Goal: Task Accomplishment & Management: Manage account settings

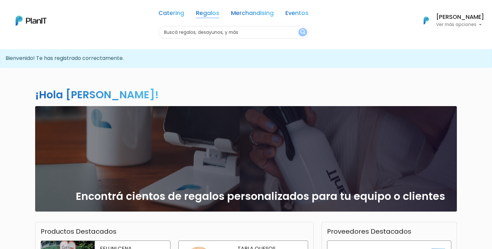
click at [208, 15] on link "Regalos" at bounding box center [207, 14] width 23 height 8
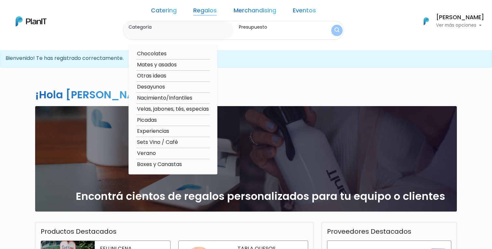
click at [254, 28] on label "Presupuesto" at bounding box center [279, 27] width 80 height 7
click at [254, 30] on input "Presupuesto" at bounding box center [279, 33] width 80 height 7
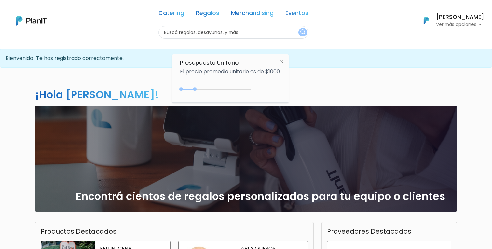
click at [213, 15] on link "Regalos" at bounding box center [207, 14] width 23 height 8
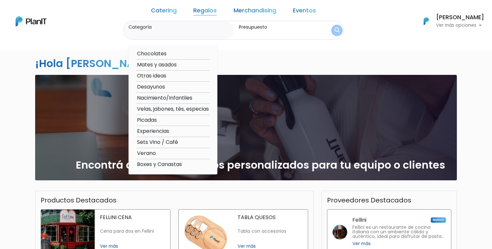
scroll to position [38, 0]
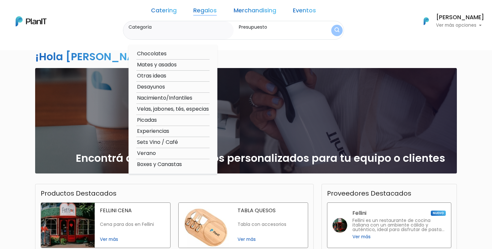
click at [168, 165] on option "Boxes y Canastas" at bounding box center [172, 164] width 73 height 8
type input "Boxes y Canastas"
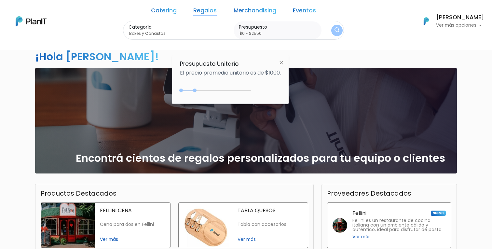
type input "$0 - $2850"
drag, startPoint x: 196, startPoint y: 89, endPoint x: 228, endPoint y: 89, distance: 32.5
click at [221, 89] on div "0 : 1000 0 1000" at bounding box center [217, 92] width 68 height 7
click at [283, 62] on img at bounding box center [281, 63] width 12 height 12
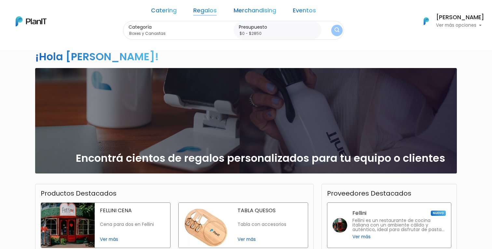
click at [458, 23] on p "Ver más opciones" at bounding box center [460, 25] width 48 height 5
click at [461, 25] on p "Ver más opciones" at bounding box center [460, 25] width 48 height 5
click at [334, 33] on img "submit" at bounding box center [337, 30] width 6 height 7
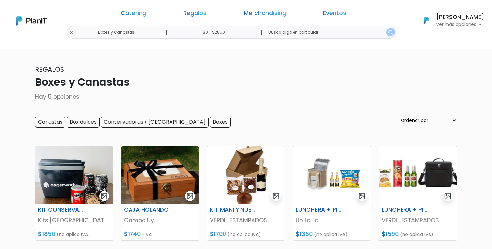
click at [40, 21] on img at bounding box center [31, 21] width 31 height 10
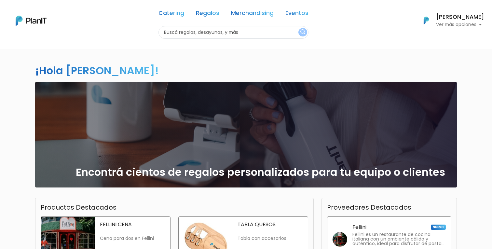
click at [458, 26] on p "Ver más opciones" at bounding box center [460, 24] width 48 height 5
click at [324, 59] on div "¡Hola Juan Herman! slide 1 of 1 Encontrá cientos de regalos personalizados para…" at bounding box center [246, 191] width 430 height 285
click at [238, 10] on link "Merchandising" at bounding box center [252, 14] width 43 height 8
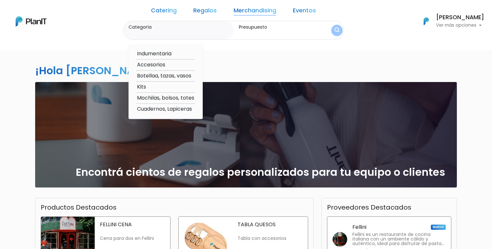
click at [198, 16] on div "Catering Regalos Merchandising Eventos" at bounding box center [234, 12] width 170 height 18
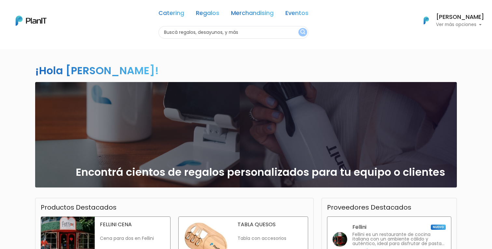
click at [239, 15] on link "Merchandising" at bounding box center [252, 14] width 43 height 8
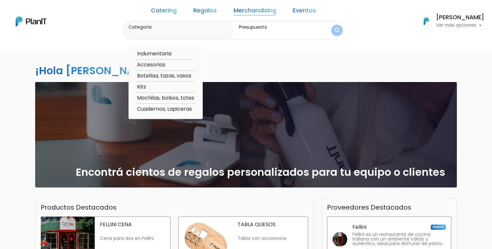
click at [216, 10] on link "Regalos" at bounding box center [204, 12] width 23 height 8
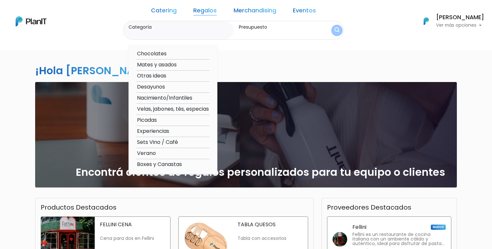
click at [172, 15] on link "Catering" at bounding box center [164, 12] width 26 height 8
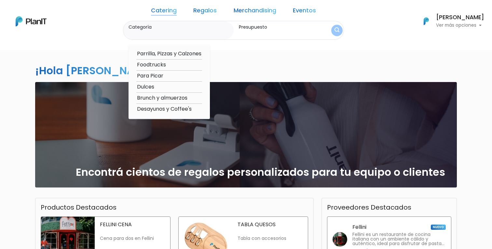
click at [122, 16] on div "Catering Regalos Merchandising Eventos Catering Regalos Merchandising Eventos C…" at bounding box center [246, 21] width 492 height 37
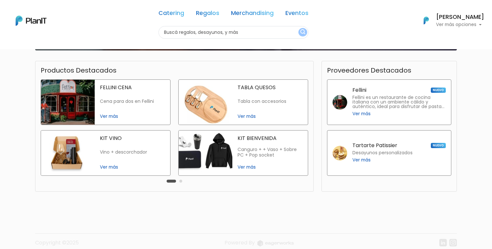
scroll to position [145, 0]
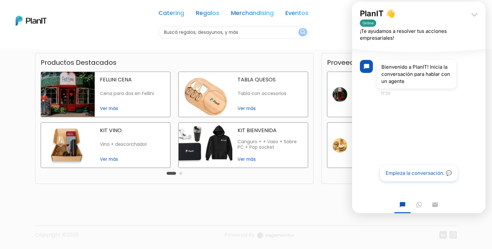
click at [475, 18] on icon "keyboard_arrow_down" at bounding box center [474, 14] width 13 height 13
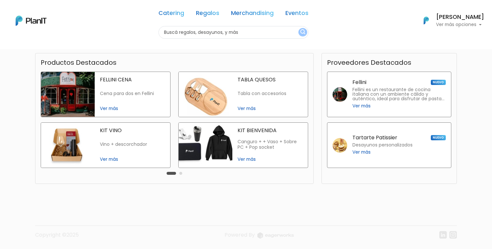
click at [408, 185] on div "Productos Destacados slide 3 of 2 FELLINI CENA Cena para dos en Fellini Ver más…" at bounding box center [246, 121] width 430 height 136
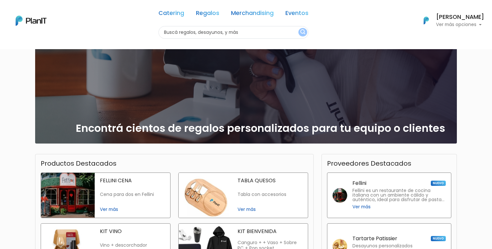
scroll to position [0, 0]
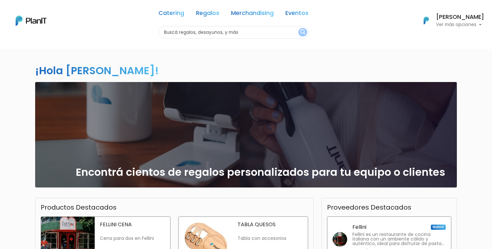
click at [459, 27] on p "Ver más opciones" at bounding box center [460, 24] width 48 height 5
click at [453, 39] on span "Mis Compras" at bounding box center [449, 38] width 34 height 7
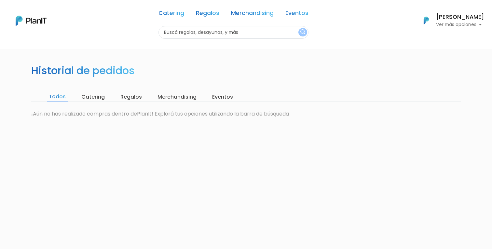
click at [89, 100] on input "Catering" at bounding box center [92, 96] width 27 height 9
click at [125, 99] on input "Regalos" at bounding box center [129, 96] width 25 height 9
click at [57, 98] on input "Todos" at bounding box center [57, 96] width 20 height 9
click at [294, 11] on link "Eventos" at bounding box center [296, 14] width 23 height 8
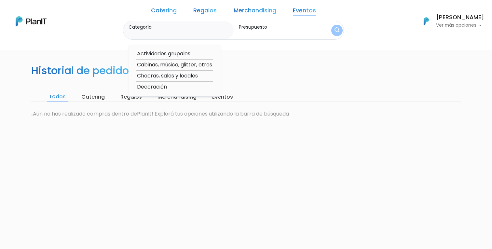
click at [257, 12] on link "Merchandising" at bounding box center [255, 12] width 43 height 8
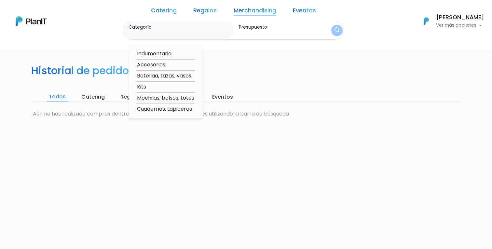
click at [204, 8] on link "Regalos" at bounding box center [204, 12] width 23 height 8
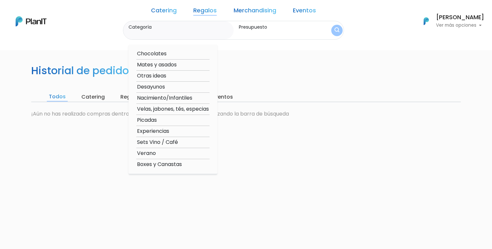
click at [167, 8] on link "Catering" at bounding box center [164, 12] width 26 height 8
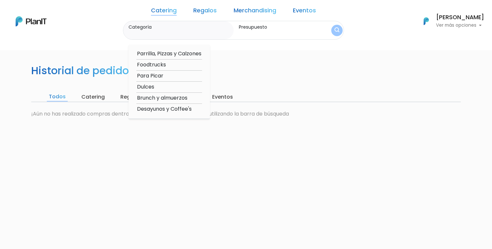
click at [25, 26] on link at bounding box center [31, 21] width 31 height 14
